Goal: Information Seeking & Learning: Find specific fact

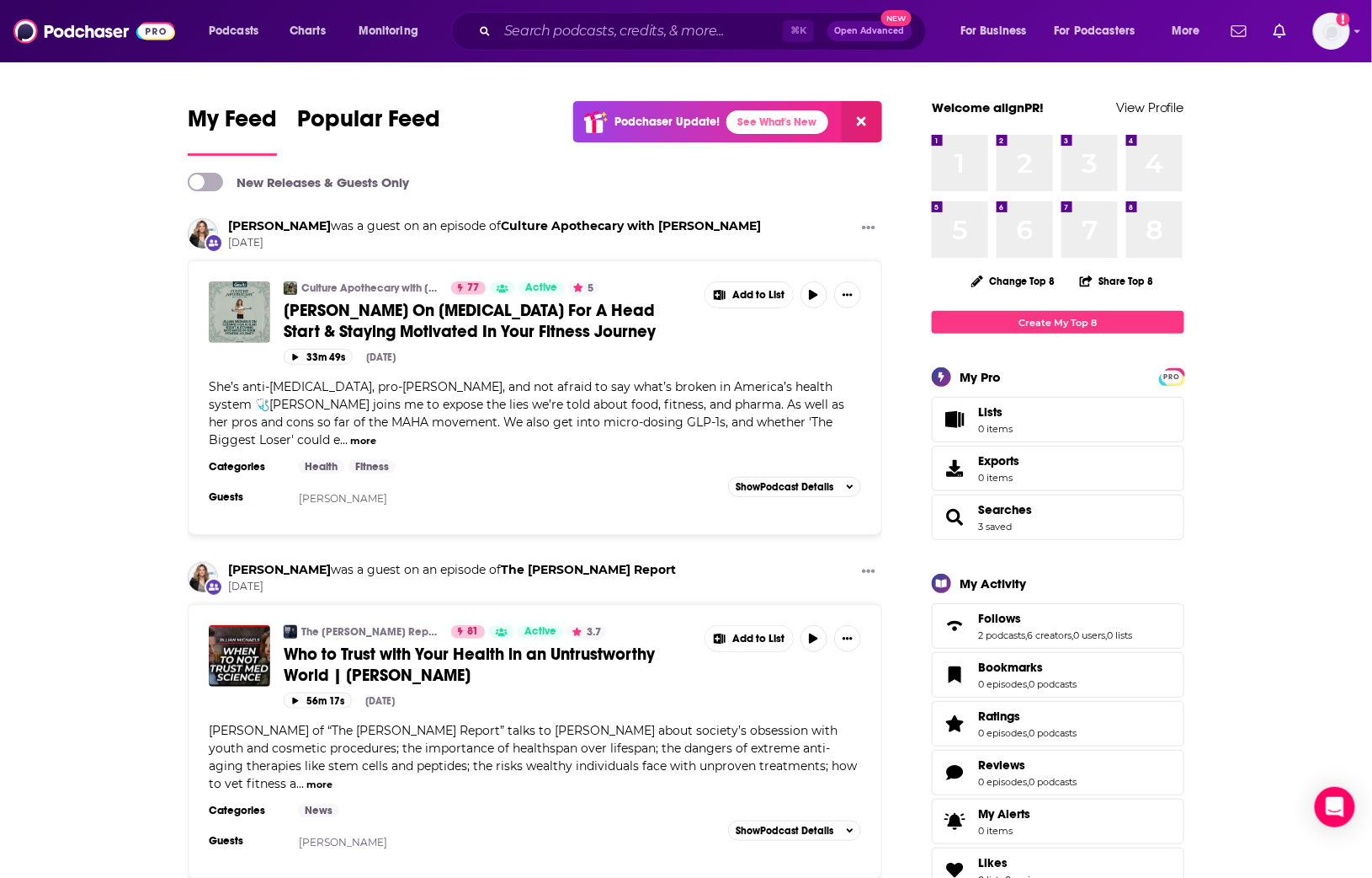
drag, startPoint x: 687, startPoint y: 44, endPoint x: 681, endPoint y: 35, distance: 10.8
click at [686, 44] on div "⌘ K Open Advanced New" at bounding box center [689, 31] width 476 height 39
click at [681, 35] on input "Search podcasts, credits, & more..." at bounding box center [640, 31] width 286 height 27
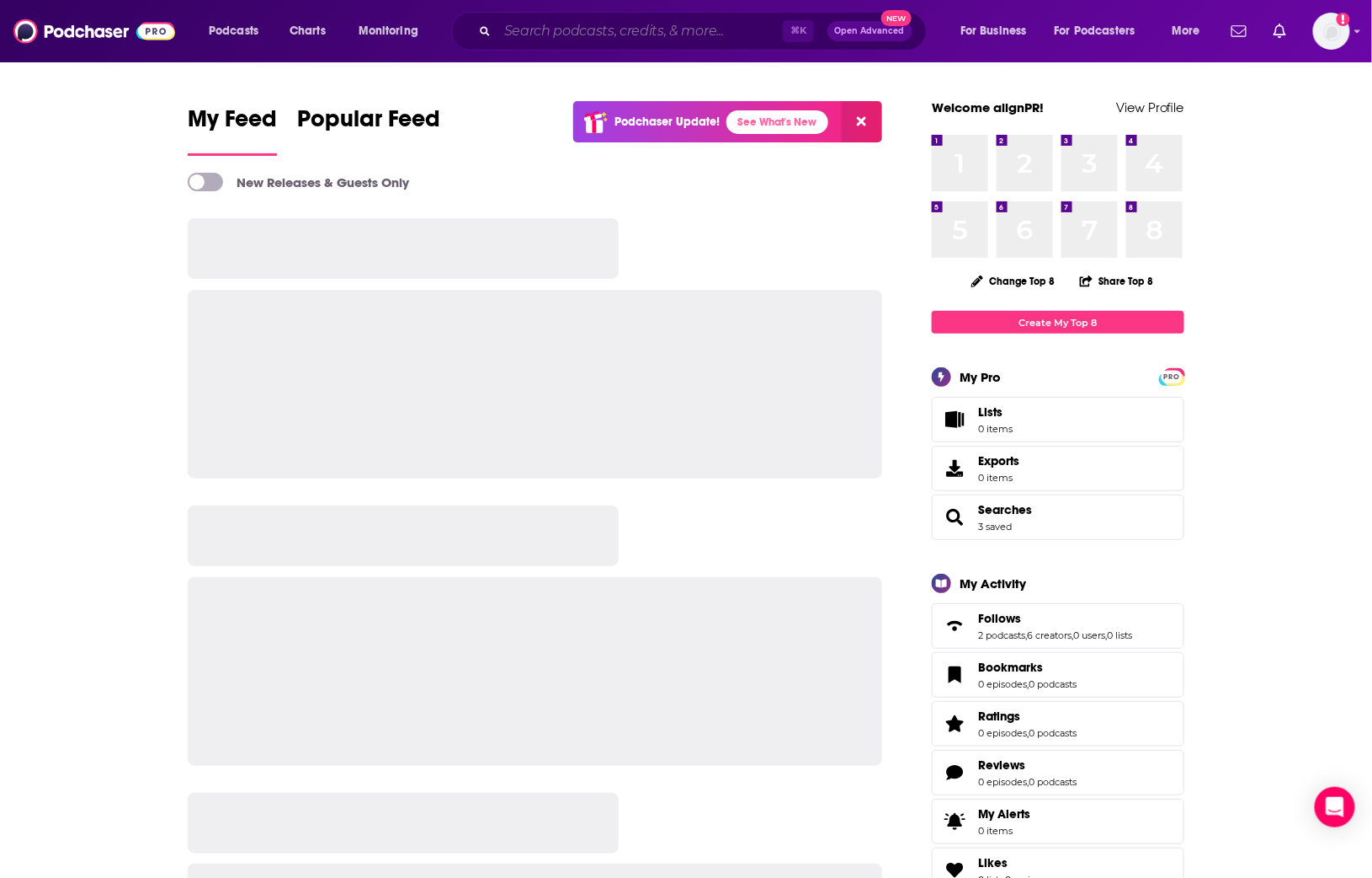
click at [650, 23] on input "Search podcasts, credits, & more..." at bounding box center [640, 31] width 286 height 27
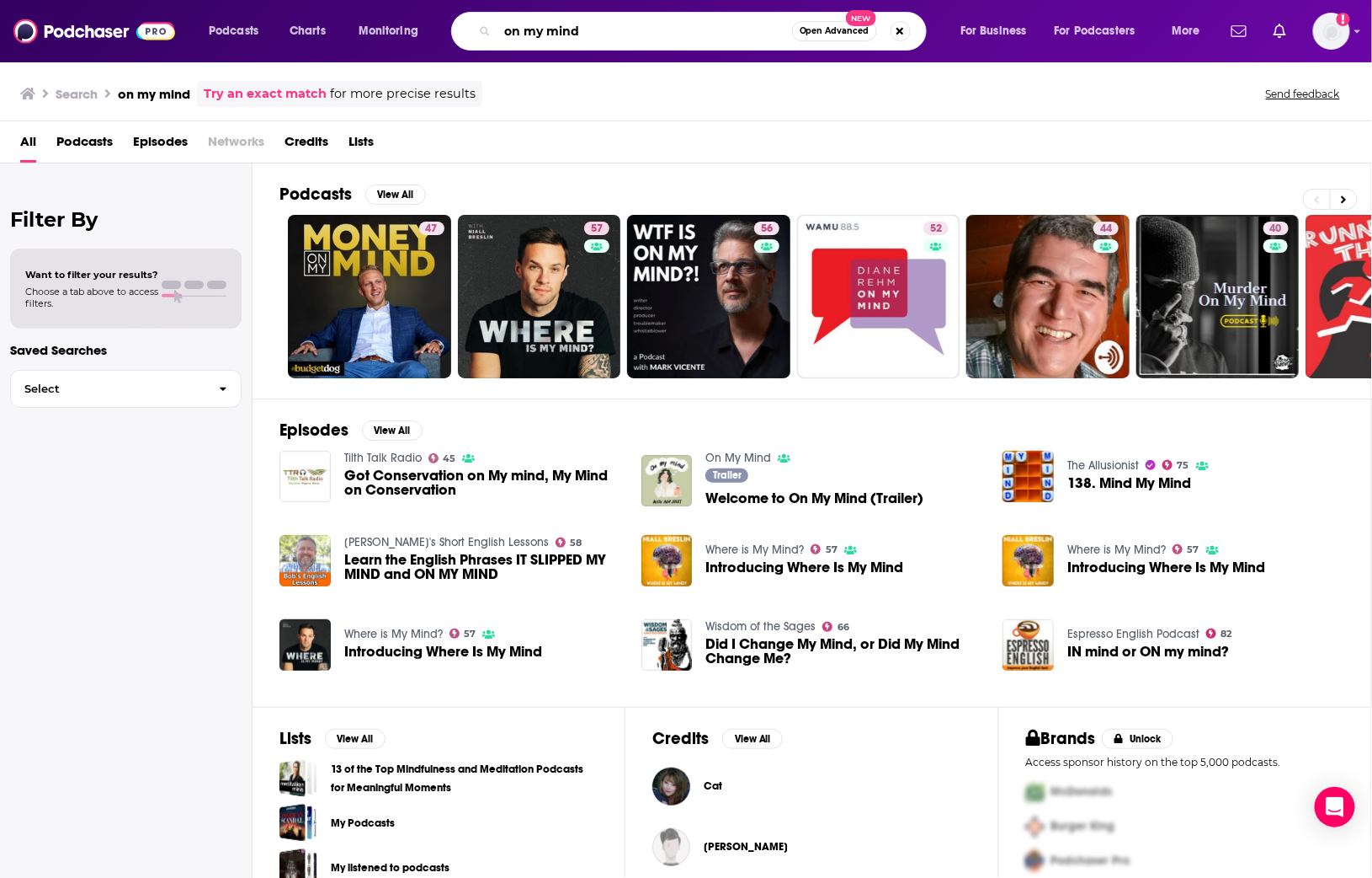
click at [599, 33] on input "on my mind" at bounding box center [645, 31] width 295 height 27
type input "on my mind with ava"
